Goal: Transaction & Acquisition: Purchase product/service

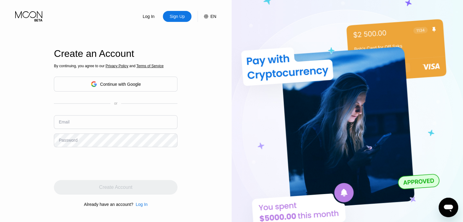
click at [119, 123] on input "text" at bounding box center [116, 122] width 124 height 14
paste input "[EMAIL_ADDRESS][DOMAIN_NAME]"
type input "[EMAIL_ADDRESS][DOMAIN_NAME]"
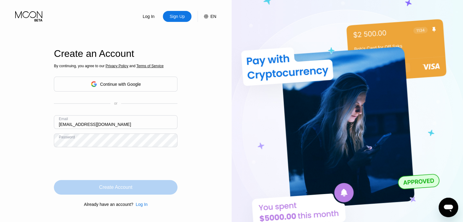
click at [133, 185] on div "Create Account" at bounding box center [116, 187] width 124 height 15
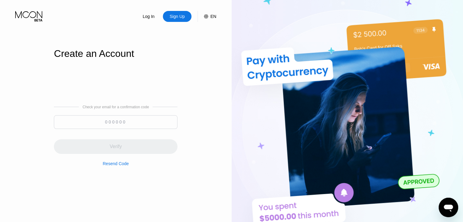
click at [121, 123] on input at bounding box center [116, 122] width 124 height 14
paste input "118607"
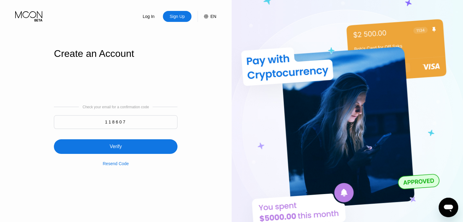
type input "118607"
click at [123, 143] on div "Verify" at bounding box center [116, 146] width 124 height 15
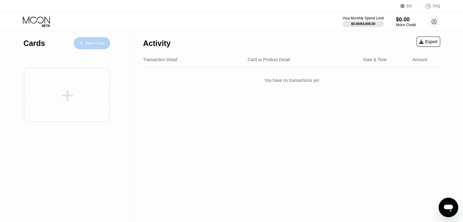
click at [94, 41] on div "New Card" at bounding box center [95, 43] width 19 height 5
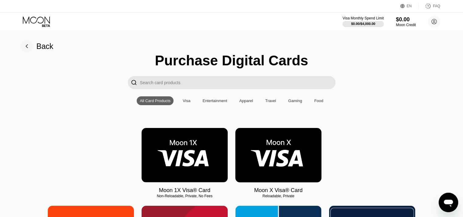
click at [270, 141] on img at bounding box center [278, 155] width 86 height 54
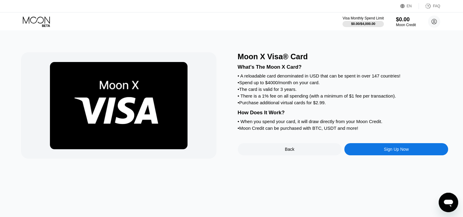
click at [377, 156] on div "Sign Up Now" at bounding box center [396, 149] width 104 height 12
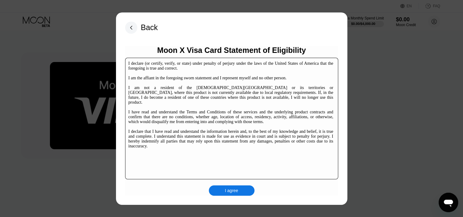
click at [241, 191] on div "I agree" at bounding box center [232, 191] width 46 height 10
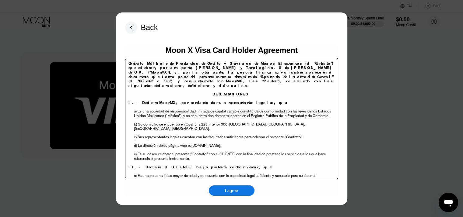
click at [234, 190] on div "I agree" at bounding box center [231, 190] width 13 height 5
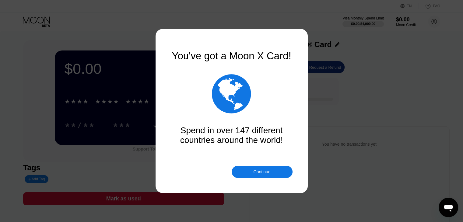
click at [252, 164] on div "You've got a Moon X Card!  Spend in over 147 different countries around the wo…" at bounding box center [232, 111] width 122 height 122
click at [251, 173] on div "Continue" at bounding box center [262, 172] width 61 height 12
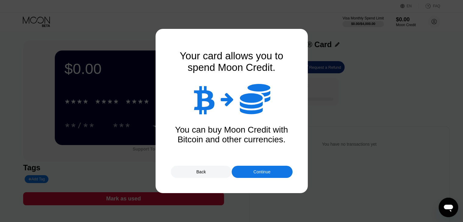
click at [244, 173] on div "Continue" at bounding box center [262, 172] width 61 height 12
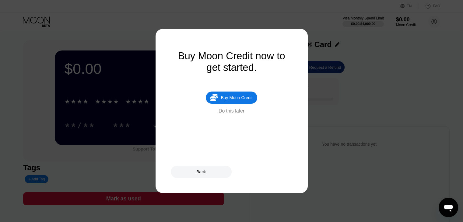
click at [235, 99] on div "Buy Moon Credit" at bounding box center [237, 97] width 32 height 5
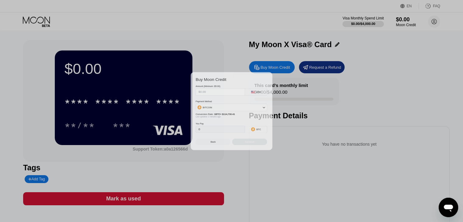
type input "0"
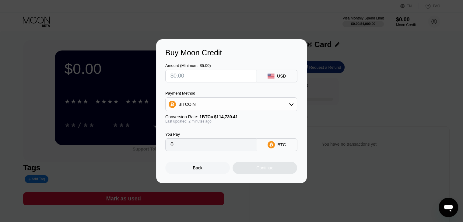
click at [208, 78] on input "text" at bounding box center [210, 76] width 81 height 12
type input "$23"
type input "0.00020047"
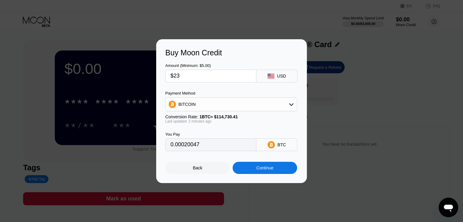
type input "$23"
click at [251, 171] on div "Continue" at bounding box center [265, 168] width 65 height 12
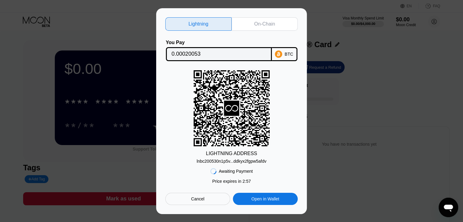
click at [197, 199] on div "Cancel" at bounding box center [197, 198] width 13 height 5
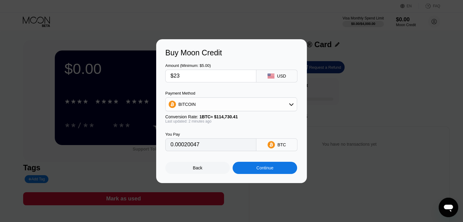
click at [208, 103] on div "BITCOIN" at bounding box center [231, 104] width 131 height 12
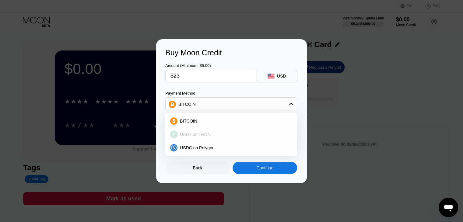
click at [195, 137] on span "USDT on TRON" at bounding box center [195, 134] width 31 height 5
type input "23.23"
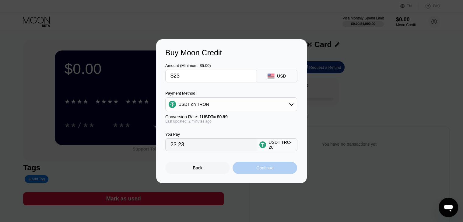
click at [251, 166] on div "Continue" at bounding box center [265, 168] width 65 height 12
